Goal: Task Accomplishment & Management: Manage account settings

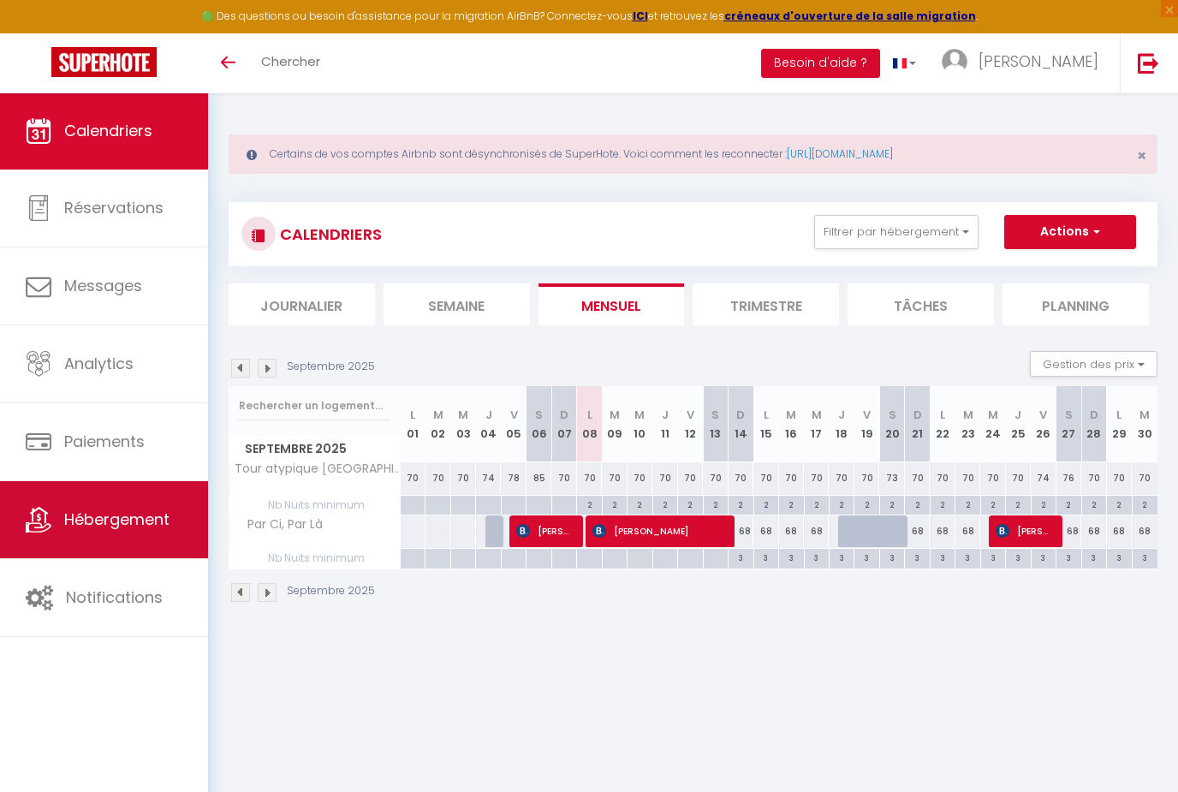
click at [131, 516] on span "Hébergement" at bounding box center [116, 519] width 105 height 21
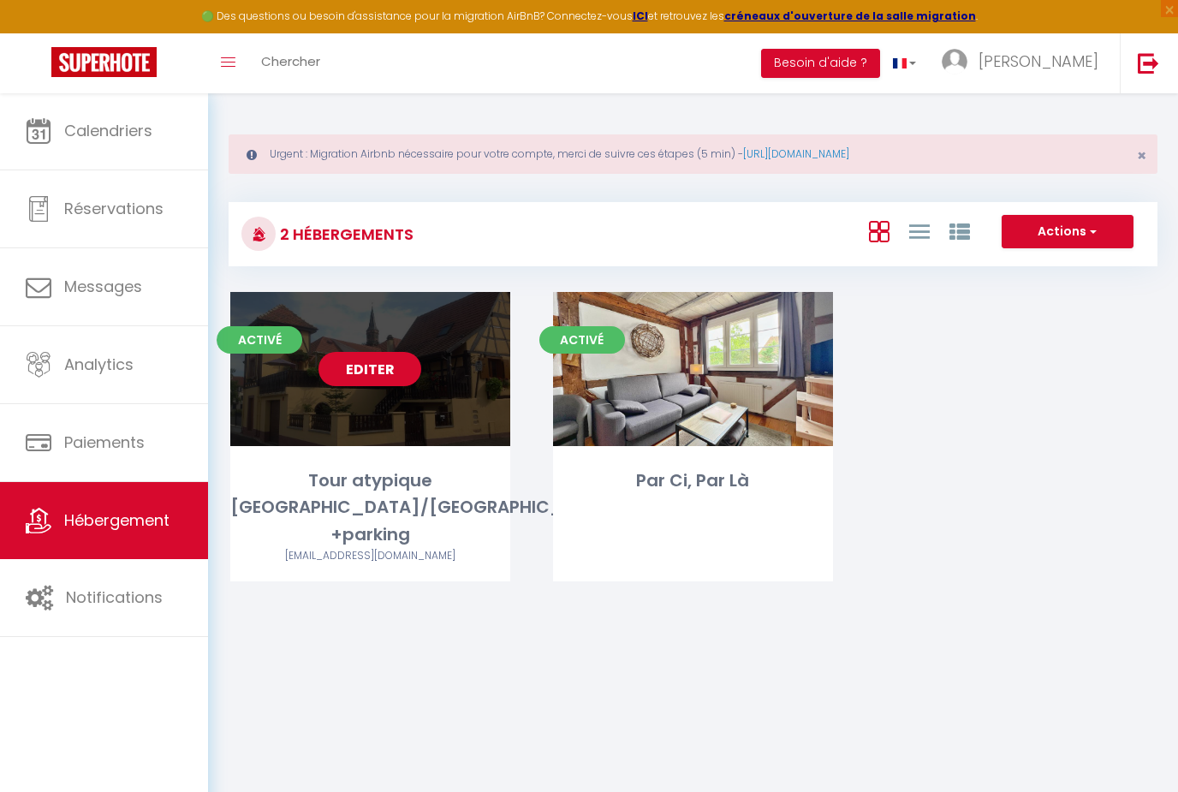
click at [385, 370] on link "Editer" at bounding box center [369, 369] width 103 height 34
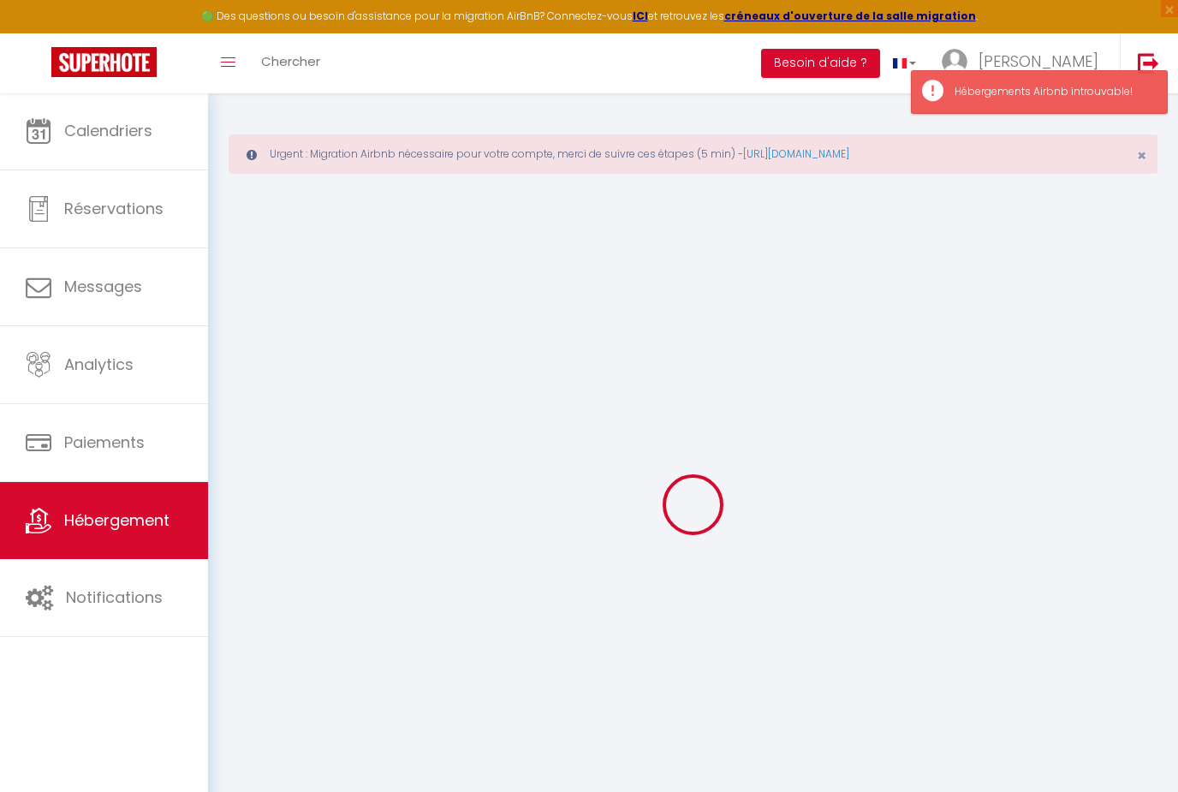
type input "Oups ! Les dates sélectionnées sont indisponibles."
type textarea "Malheureusement les dates sélectionnées sont indisponibles. Nous vous invitons …"
type input "48.0739656"
type input "7.2872444"
checkbox input "true"
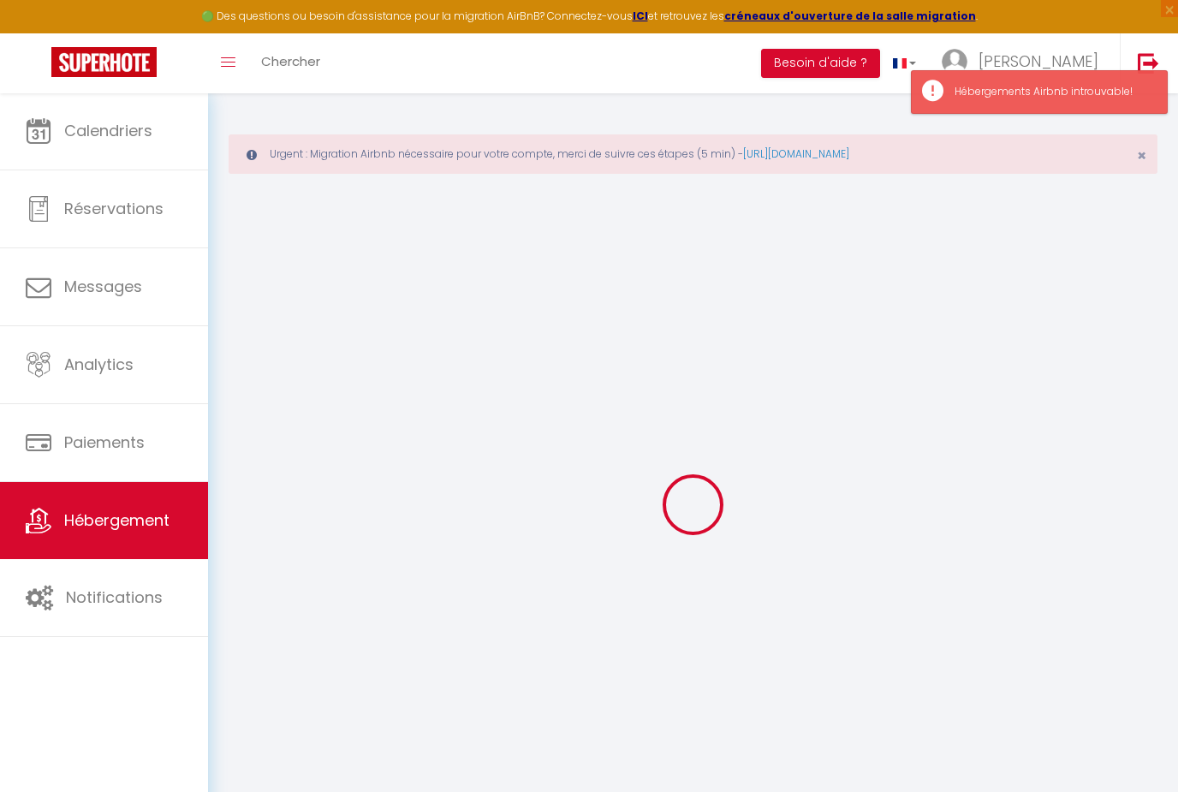
checkbox input "false"
select select
checkbox input "false"
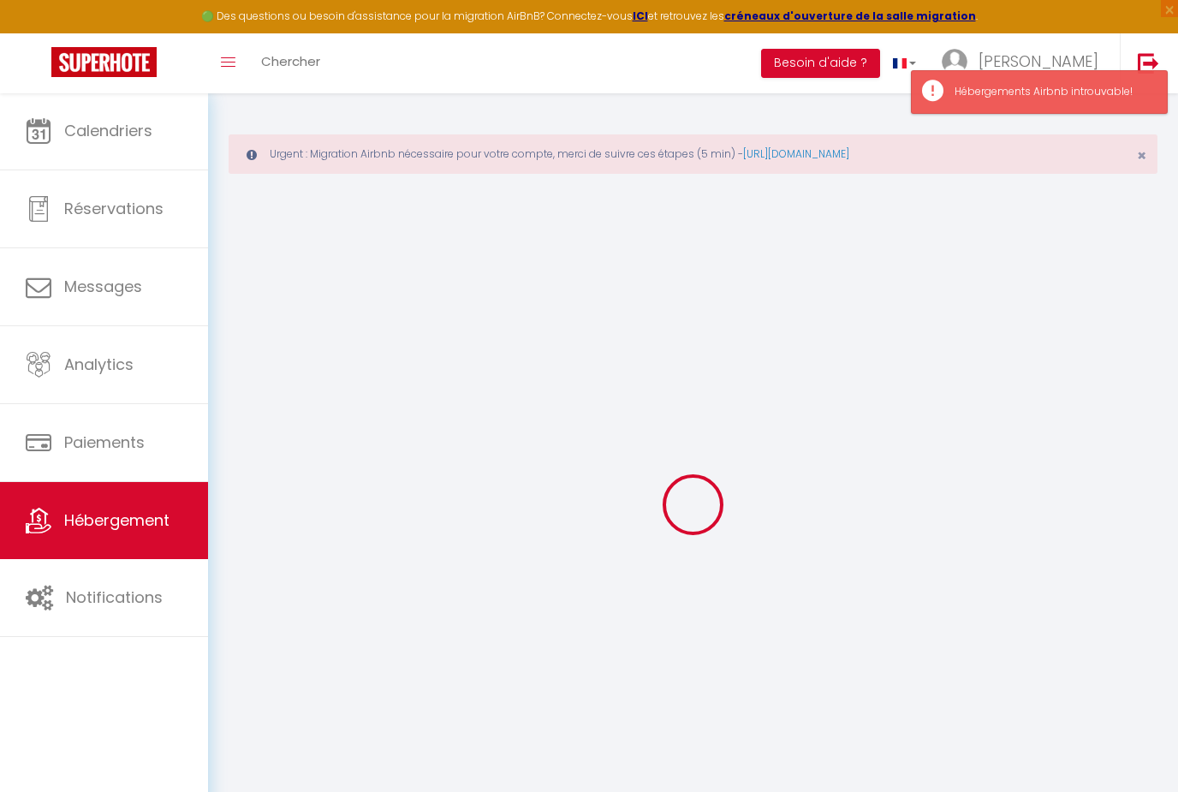
checkbox input "false"
select select "14:00"
select select
select select "11:00"
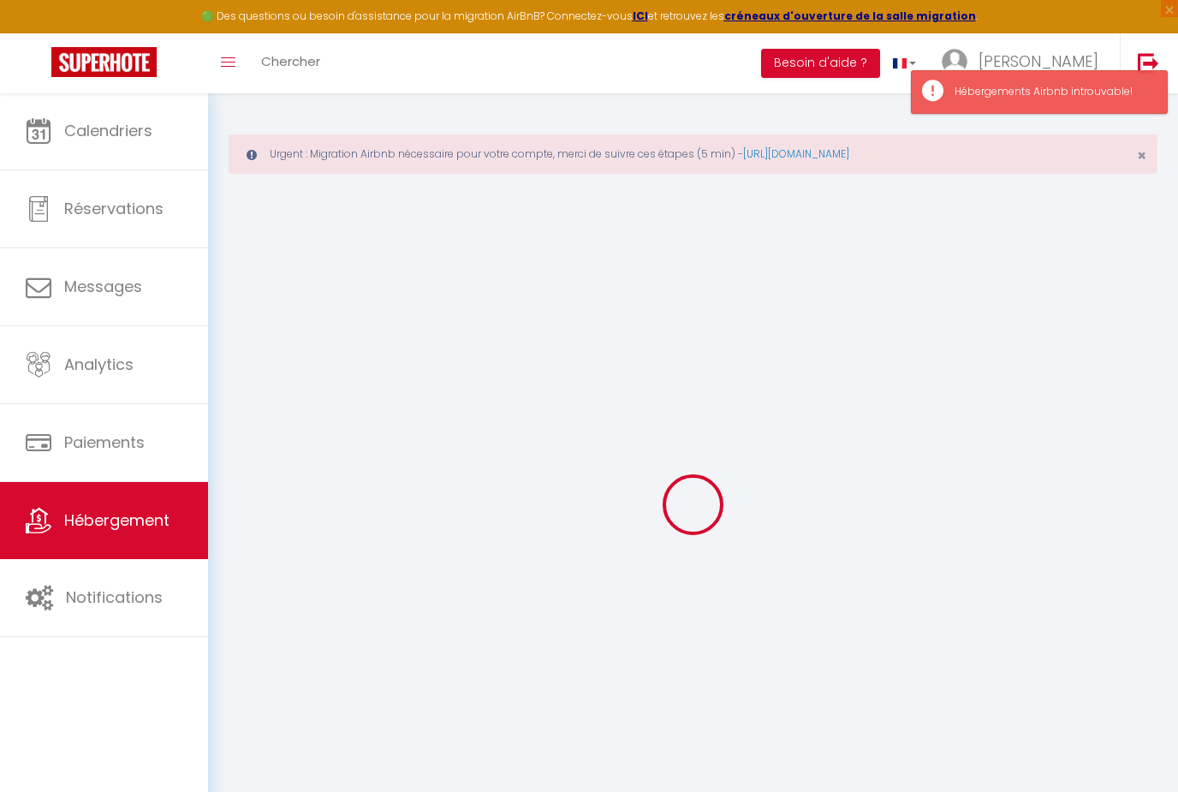
select select "30"
select select "120"
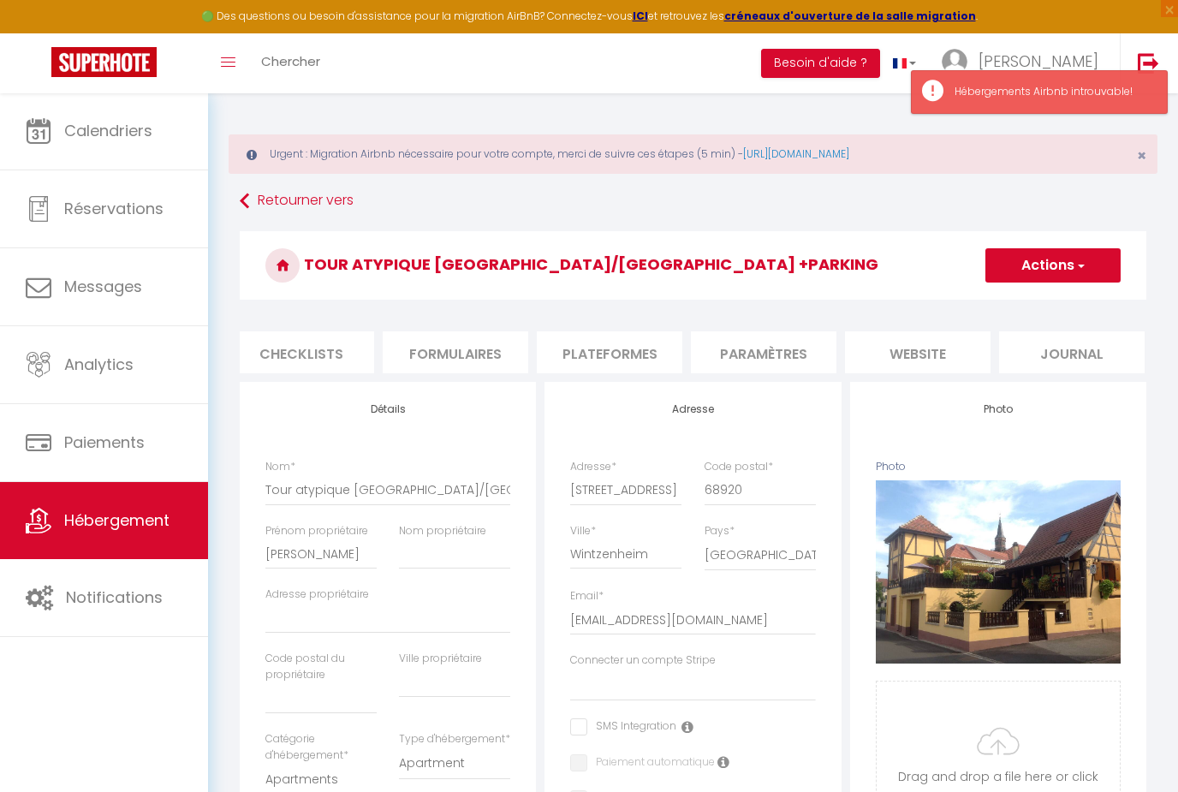
scroll to position [0, 626]
click at [941, 358] on li "website" at bounding box center [920, 352] width 146 height 42
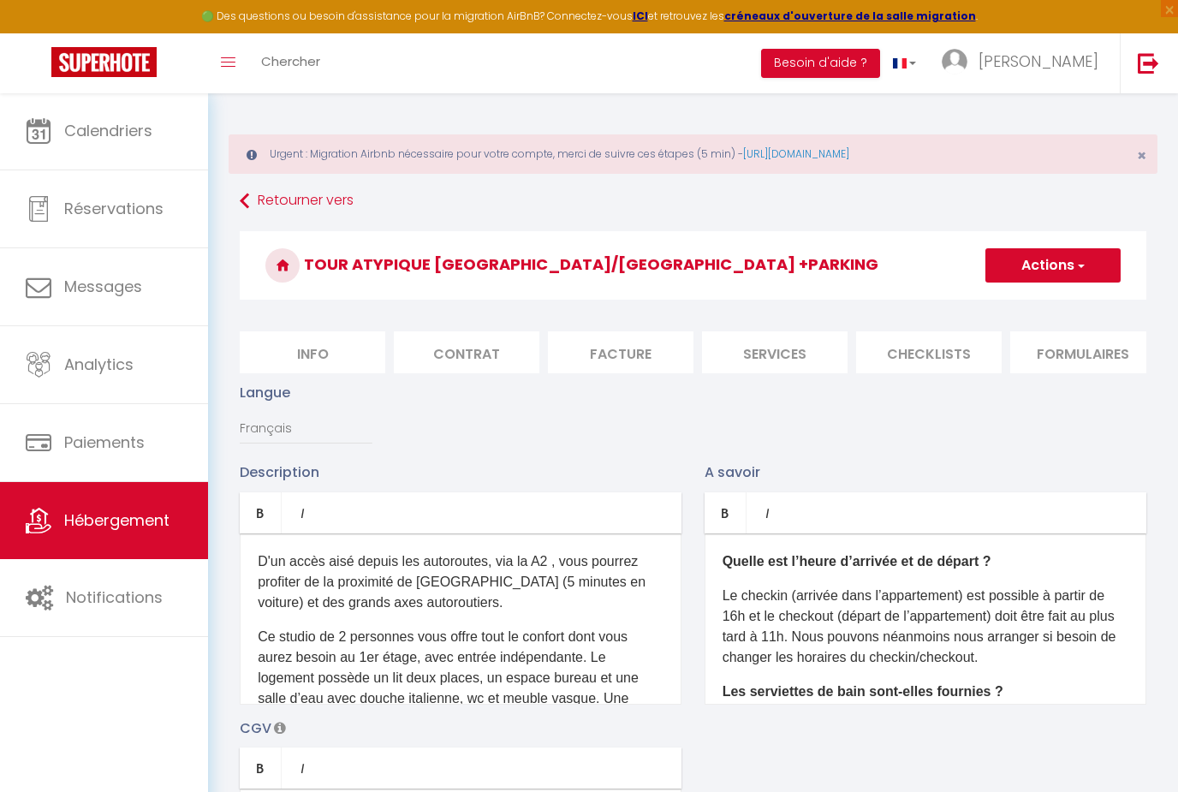
click at [807, 350] on li "Services" at bounding box center [775, 352] width 146 height 42
select select
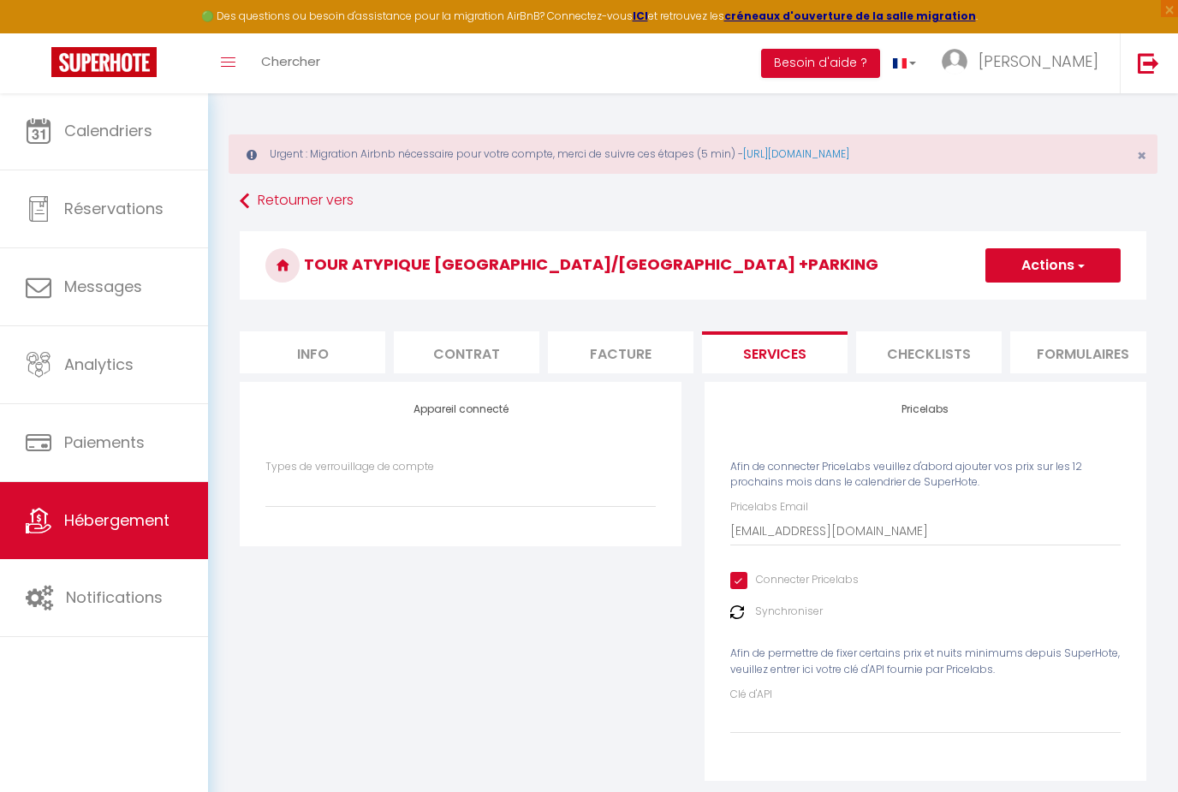
click at [309, 365] on li "Info" at bounding box center [313, 352] width 146 height 42
select select
checkbox input "false"
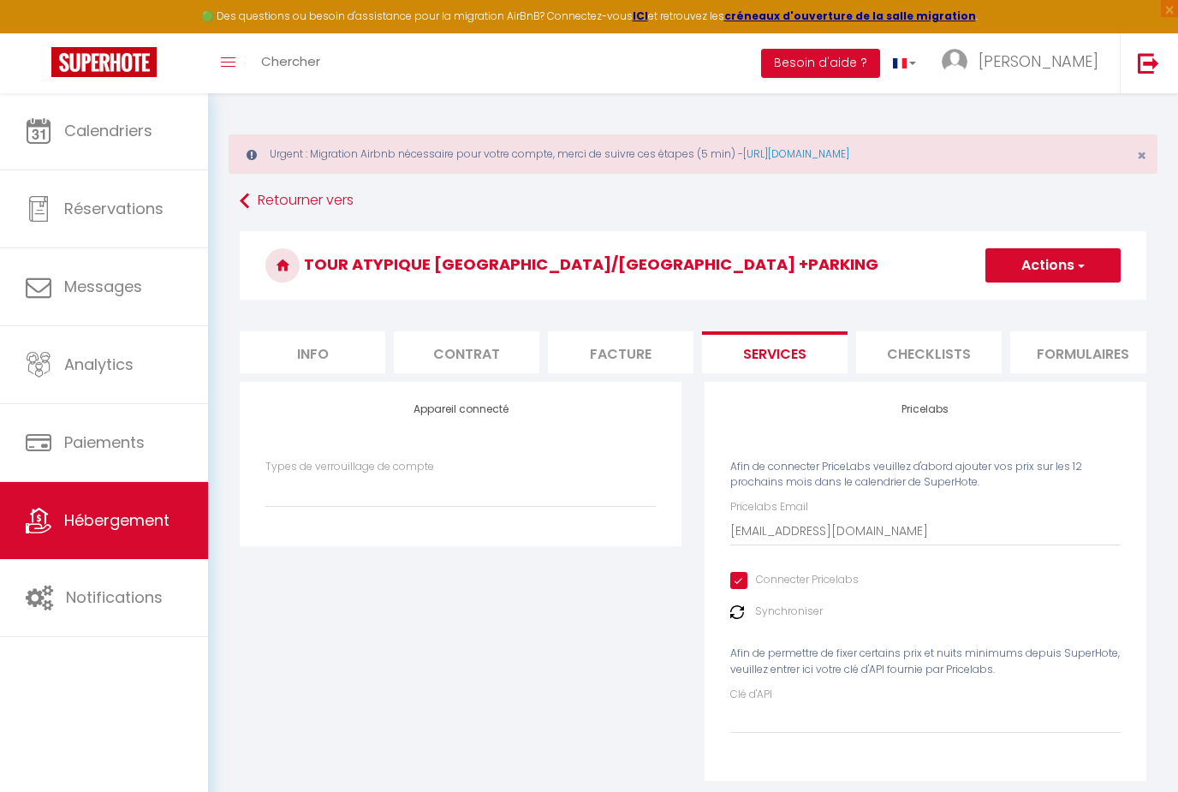
checkbox input "false"
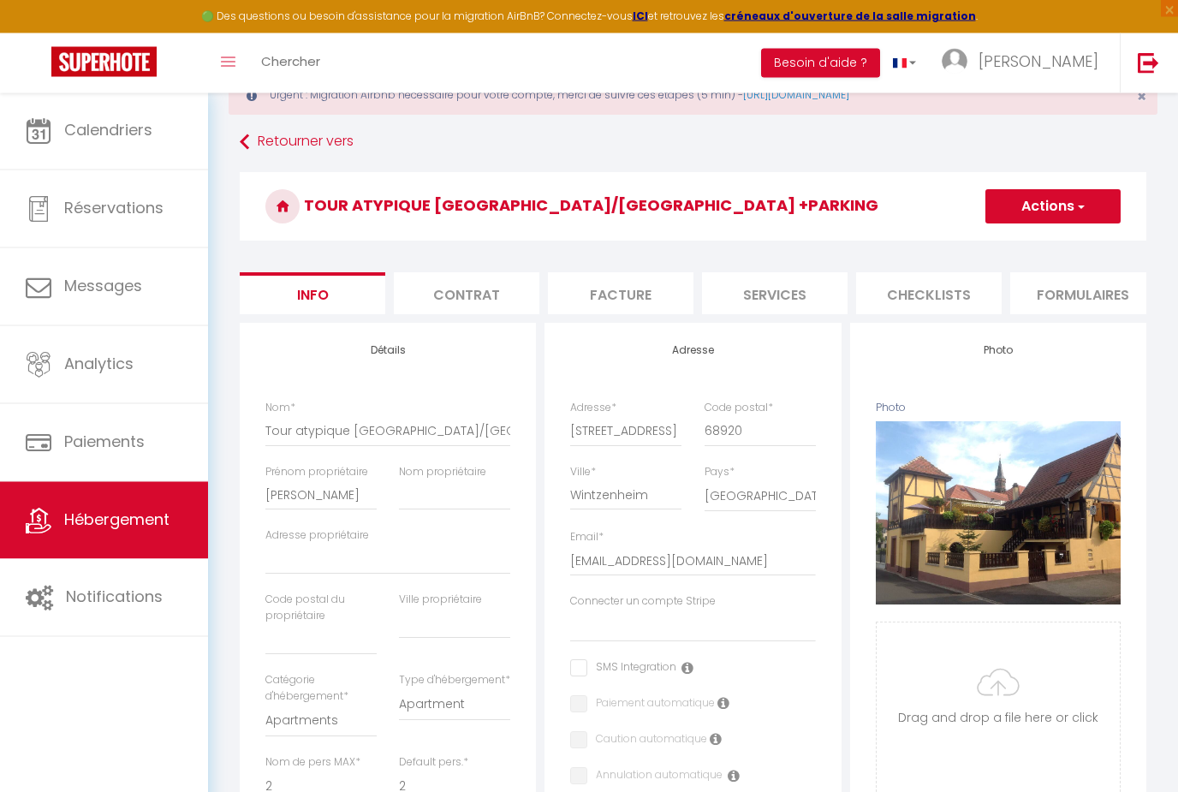
scroll to position [60, 0]
click at [443, 290] on li "Contrat" at bounding box center [467, 292] width 146 height 42
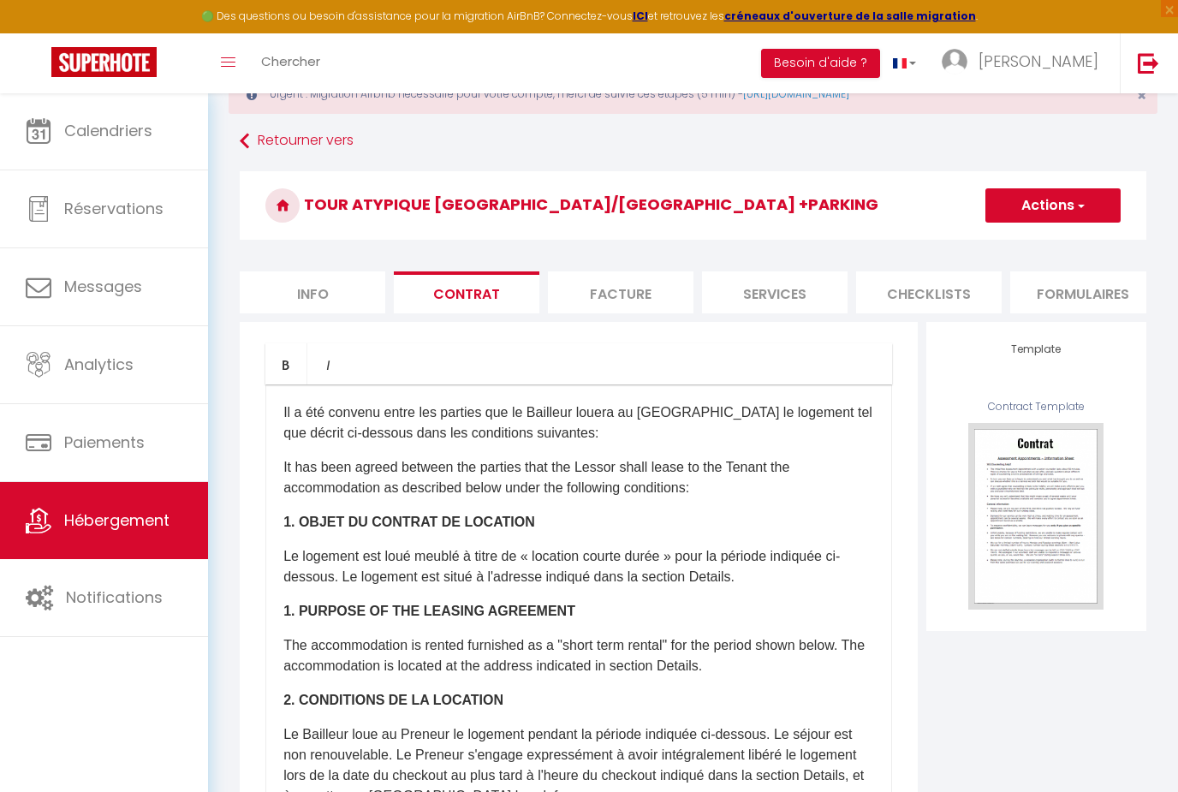
click at [606, 289] on li "Facture" at bounding box center [621, 292] width 146 height 42
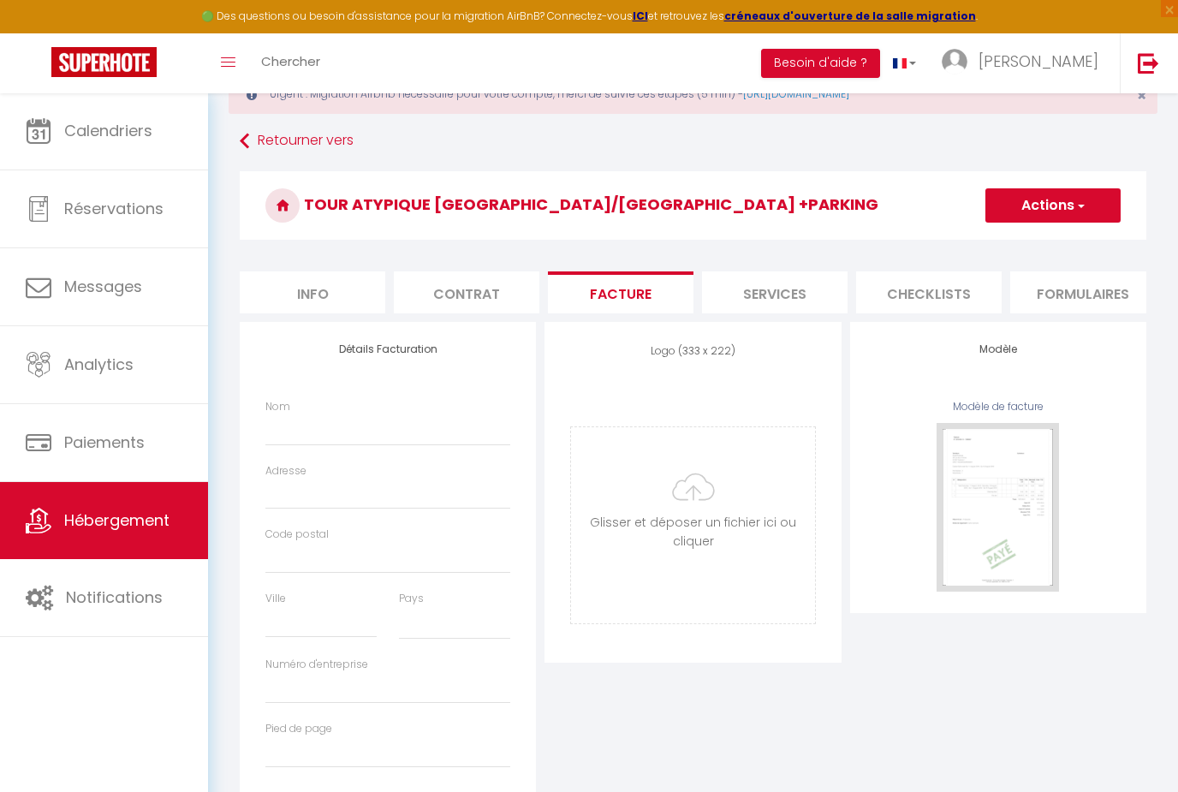
select select
click at [951, 298] on li "Checklists" at bounding box center [929, 292] width 146 height 42
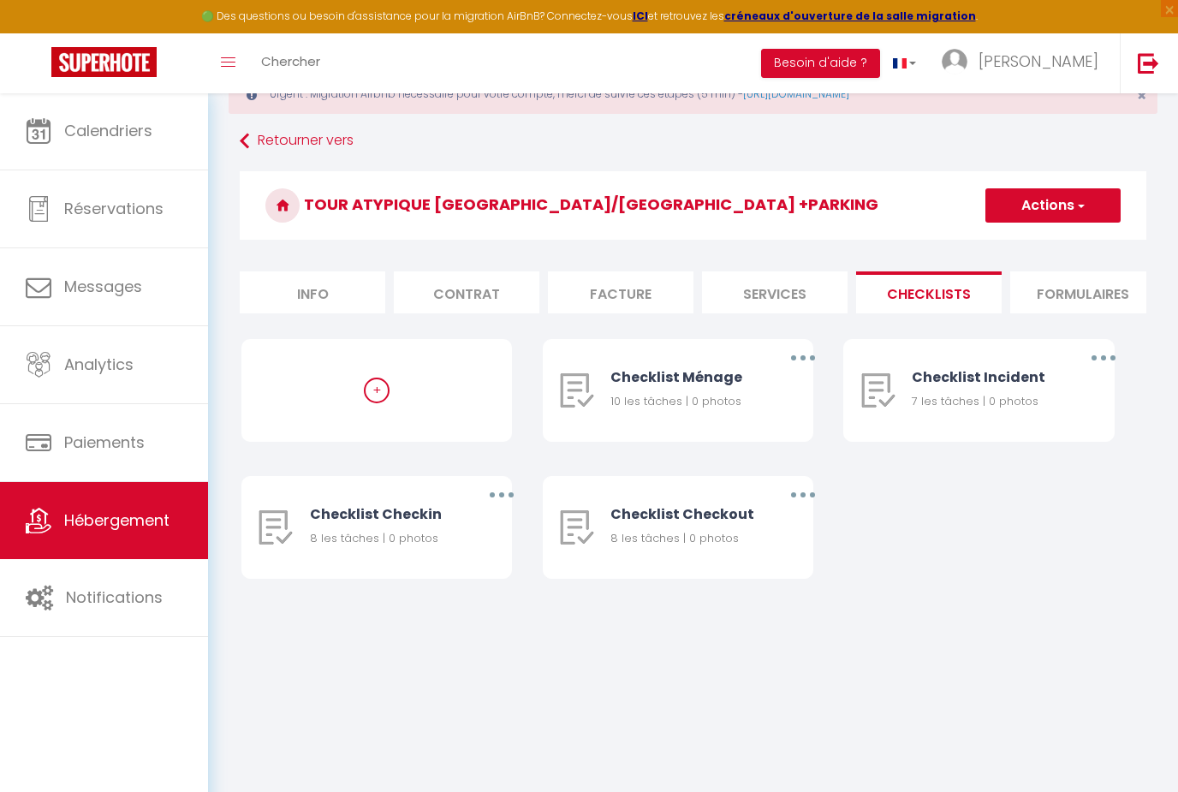
click at [797, 305] on li "Services" at bounding box center [775, 292] width 146 height 42
select select
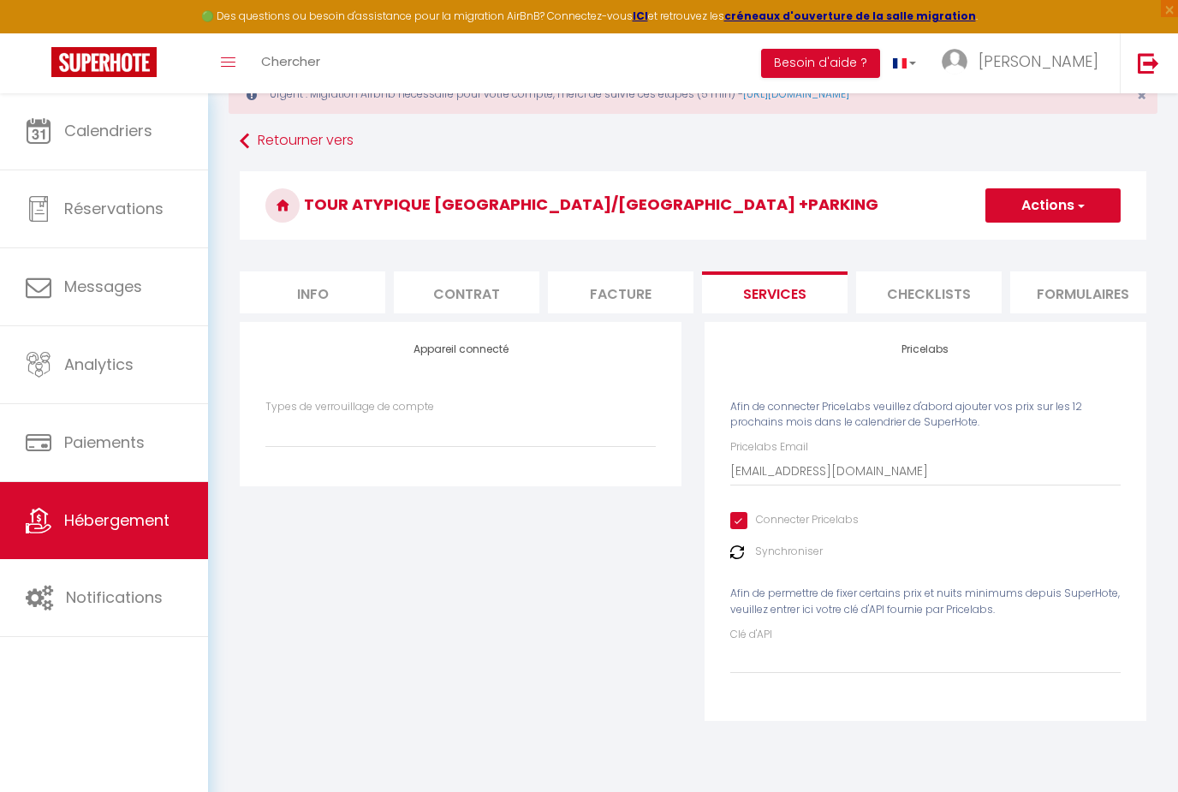
click at [1104, 301] on li "Formulaires" at bounding box center [1083, 292] width 146 height 42
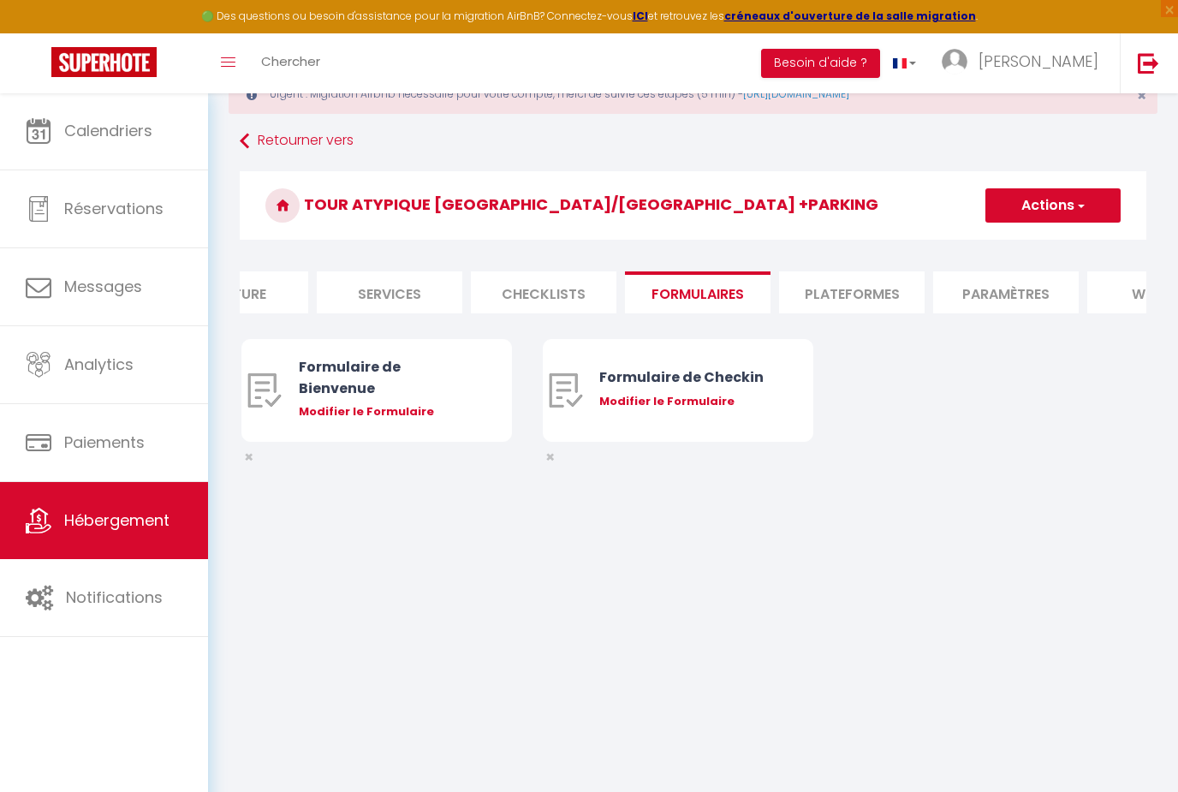
scroll to position [0, 406]
click at [845, 313] on li "Plateformes" at bounding box center [832, 292] width 146 height 42
select select
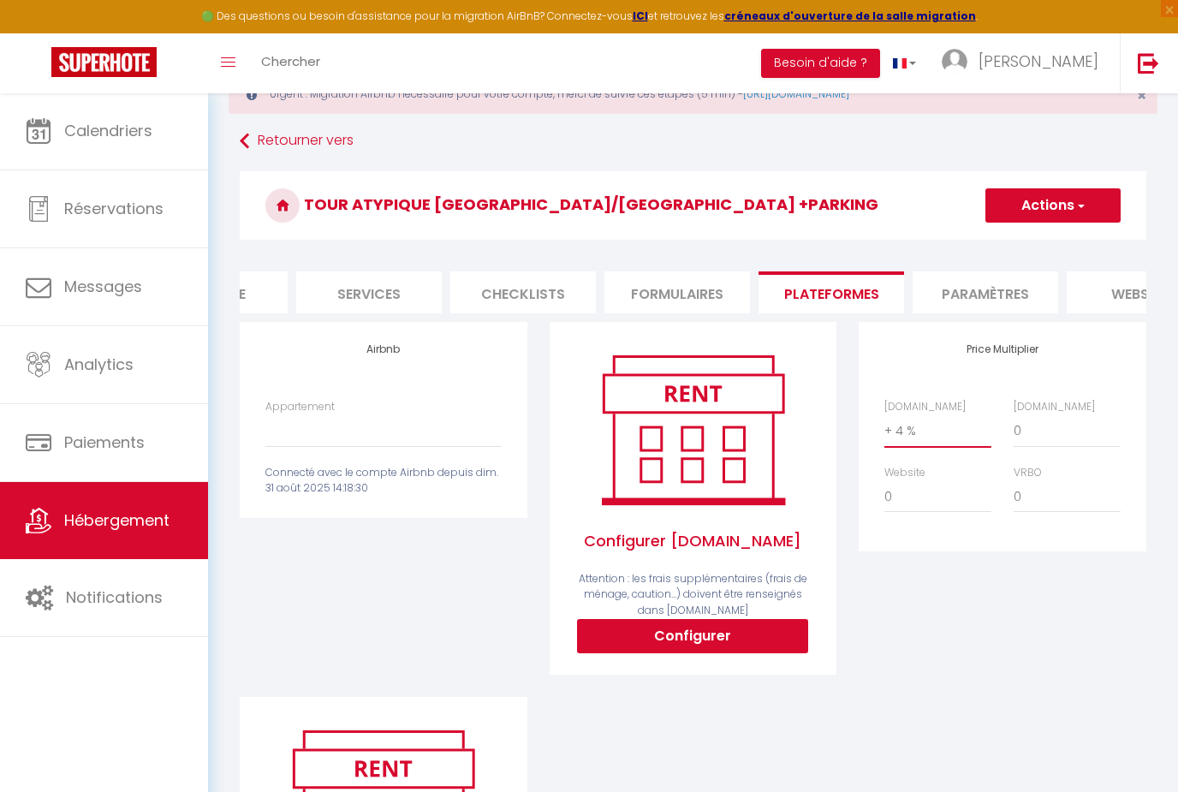
click at [947, 425] on select "0 + 1 % + 2 % + 3 % + 4 % + 5 % + 6 % + 7 % + 8 % + 9 %" at bounding box center [937, 430] width 107 height 33
select select "+ 21 %"
select select
click at [942, 426] on select "0 + 1 % + 2 % + 3 % + 4 % + 5 % + 6 % + 7 % + 8 % + 9 %" at bounding box center [937, 430] width 107 height 33
select select "+ 22 %"
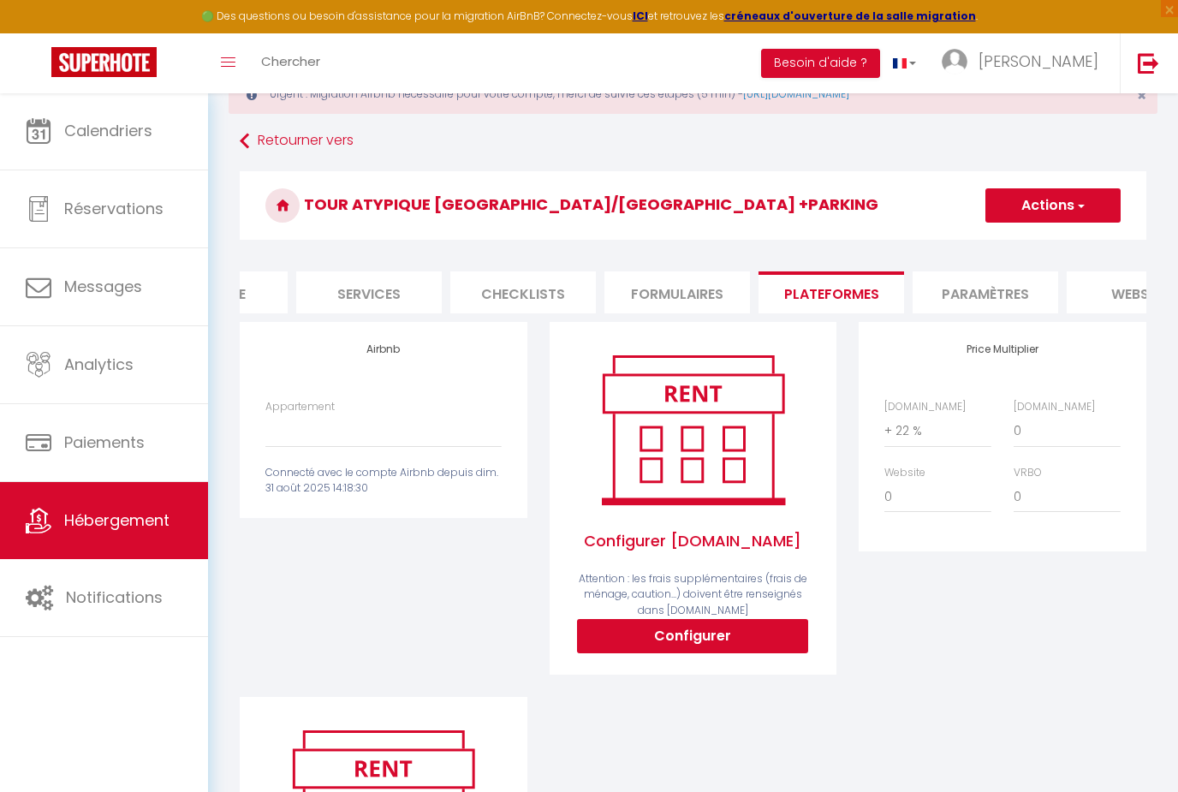
click at [1088, 205] on button "Actions" at bounding box center [1052, 205] width 135 height 34
click at [1074, 245] on link "Enregistrer" at bounding box center [1052, 243] width 135 height 22
select select
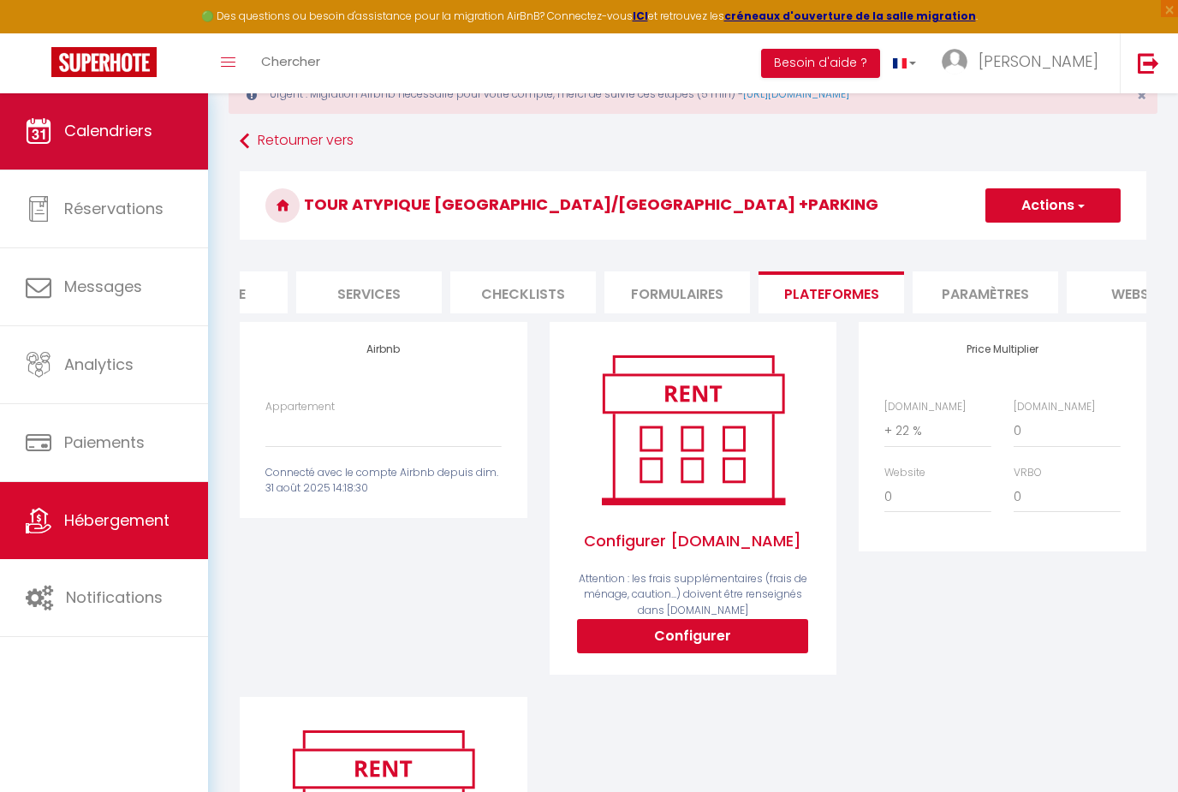
click at [53, 133] on link "Calendriers" at bounding box center [104, 130] width 208 height 77
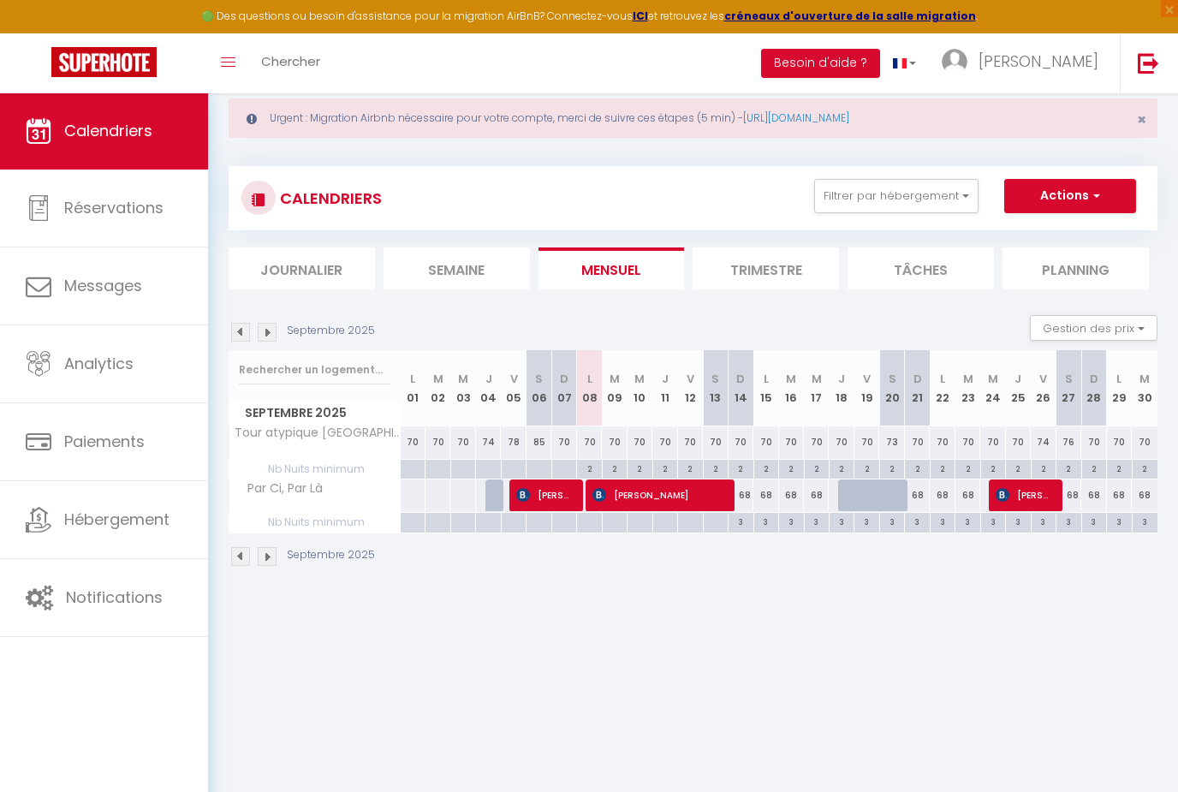
scroll to position [91, 0]
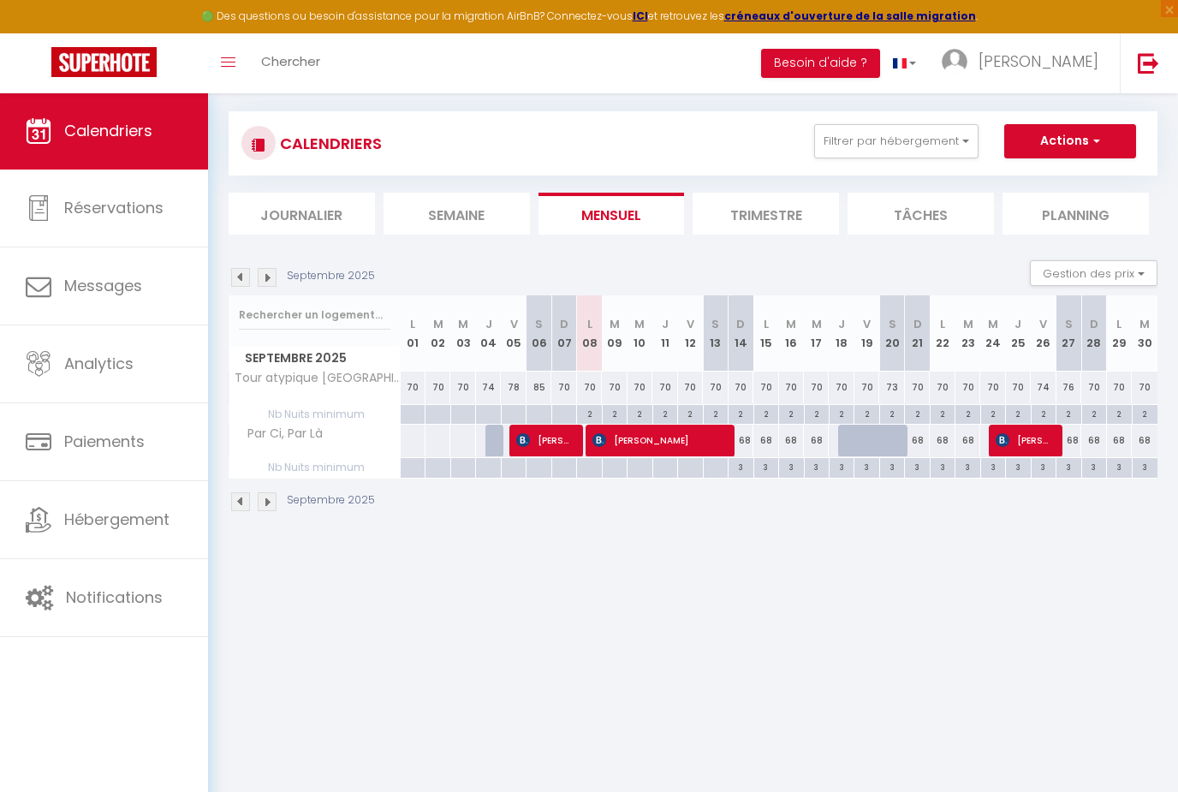
click at [271, 275] on img at bounding box center [267, 277] width 19 height 19
